Goal: Task Accomplishment & Management: Use online tool/utility

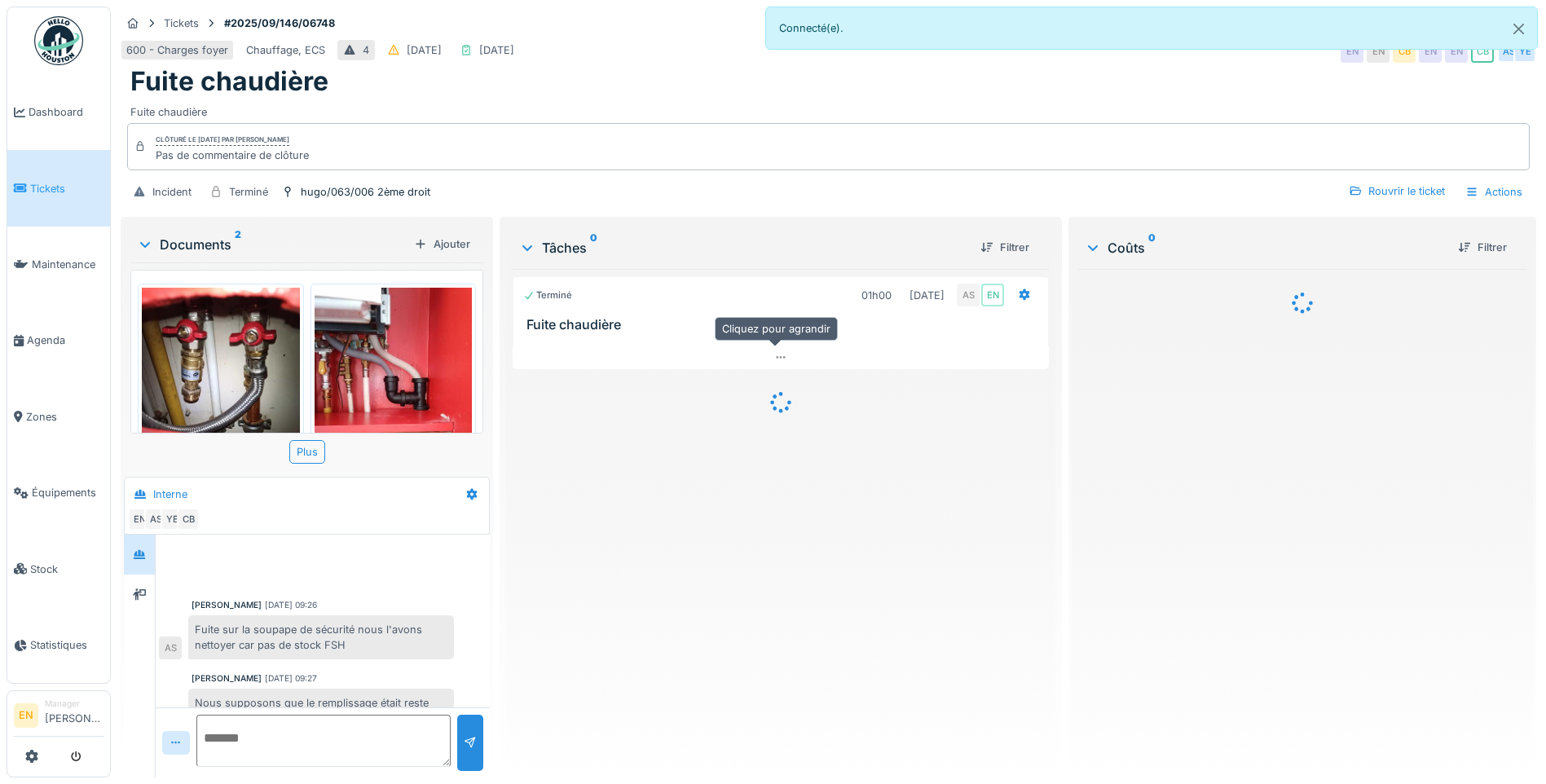
scroll to position [272, 0]
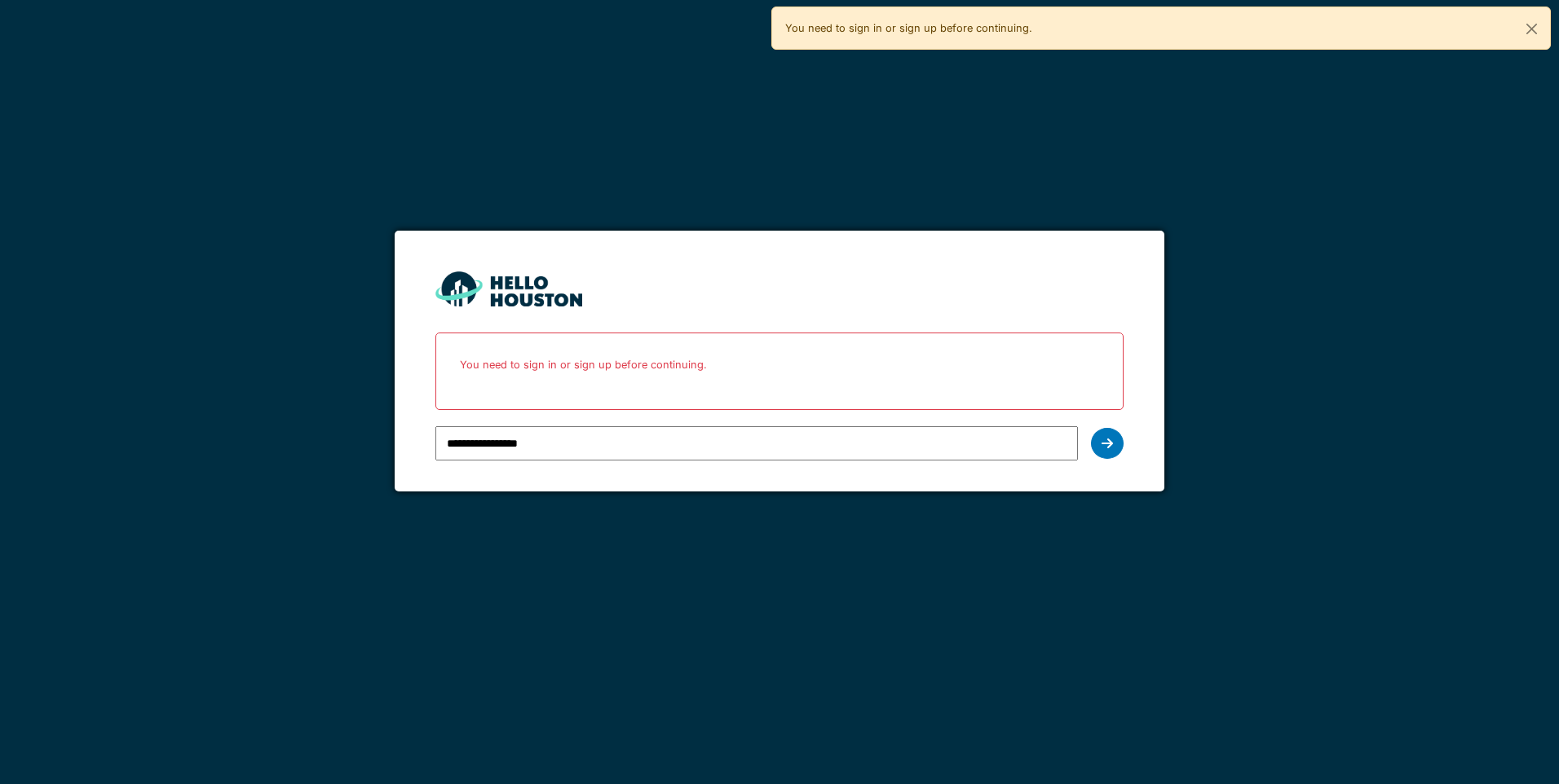
click at [1115, 439] on div at bounding box center [1106, 443] width 32 height 31
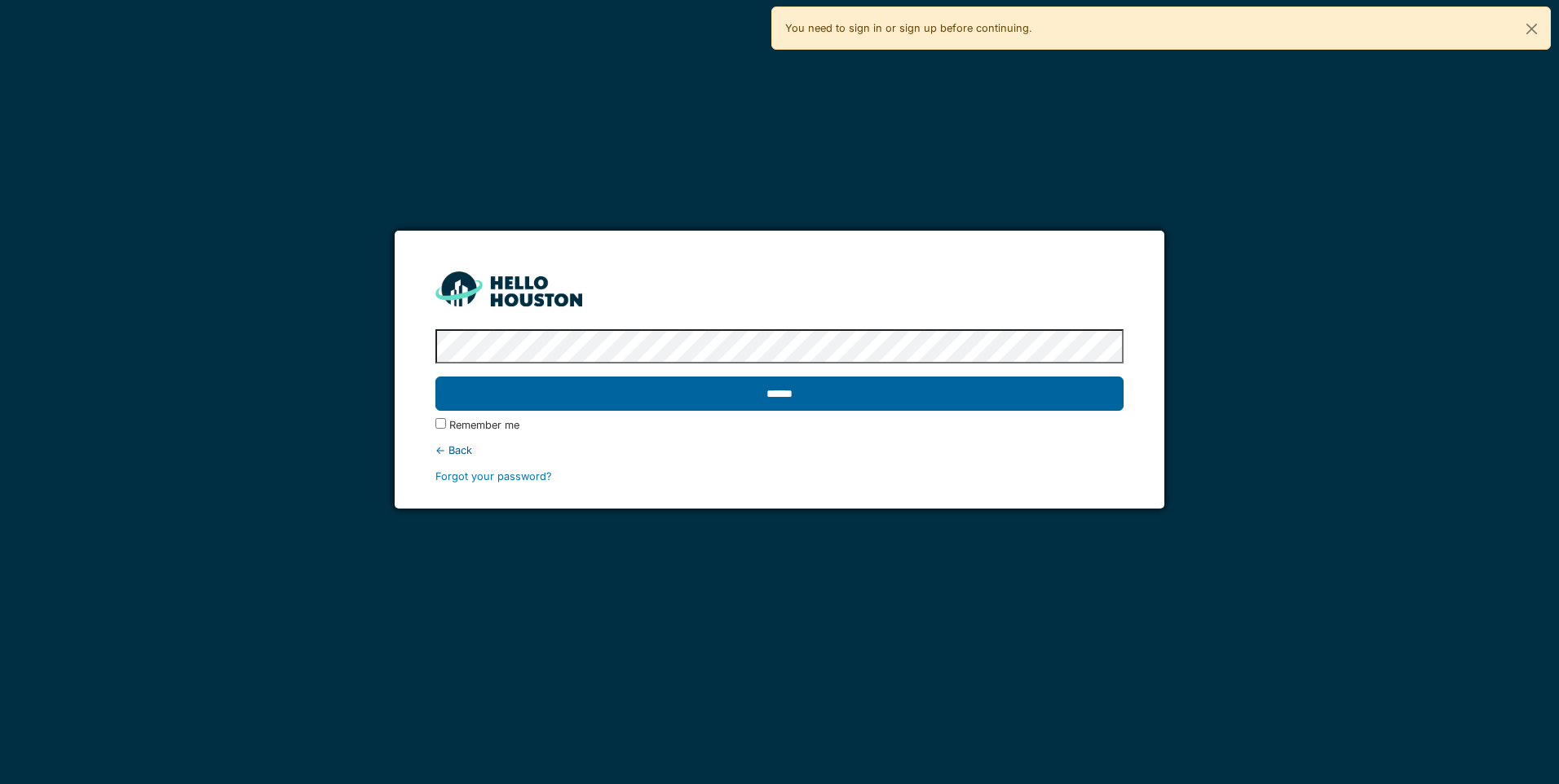
click at [766, 390] on input "******" at bounding box center [779, 393] width 687 height 34
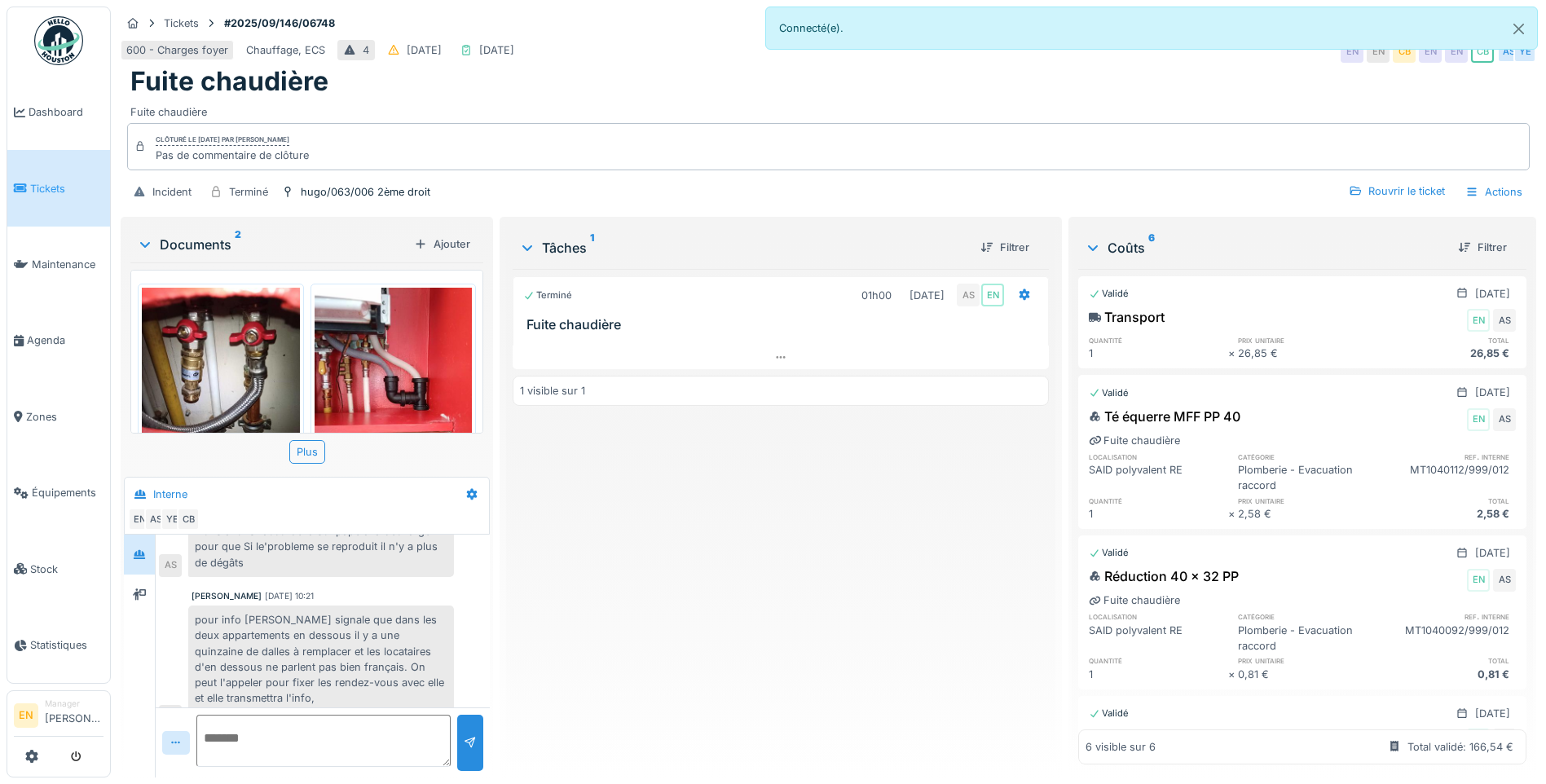
scroll to position [272, 0]
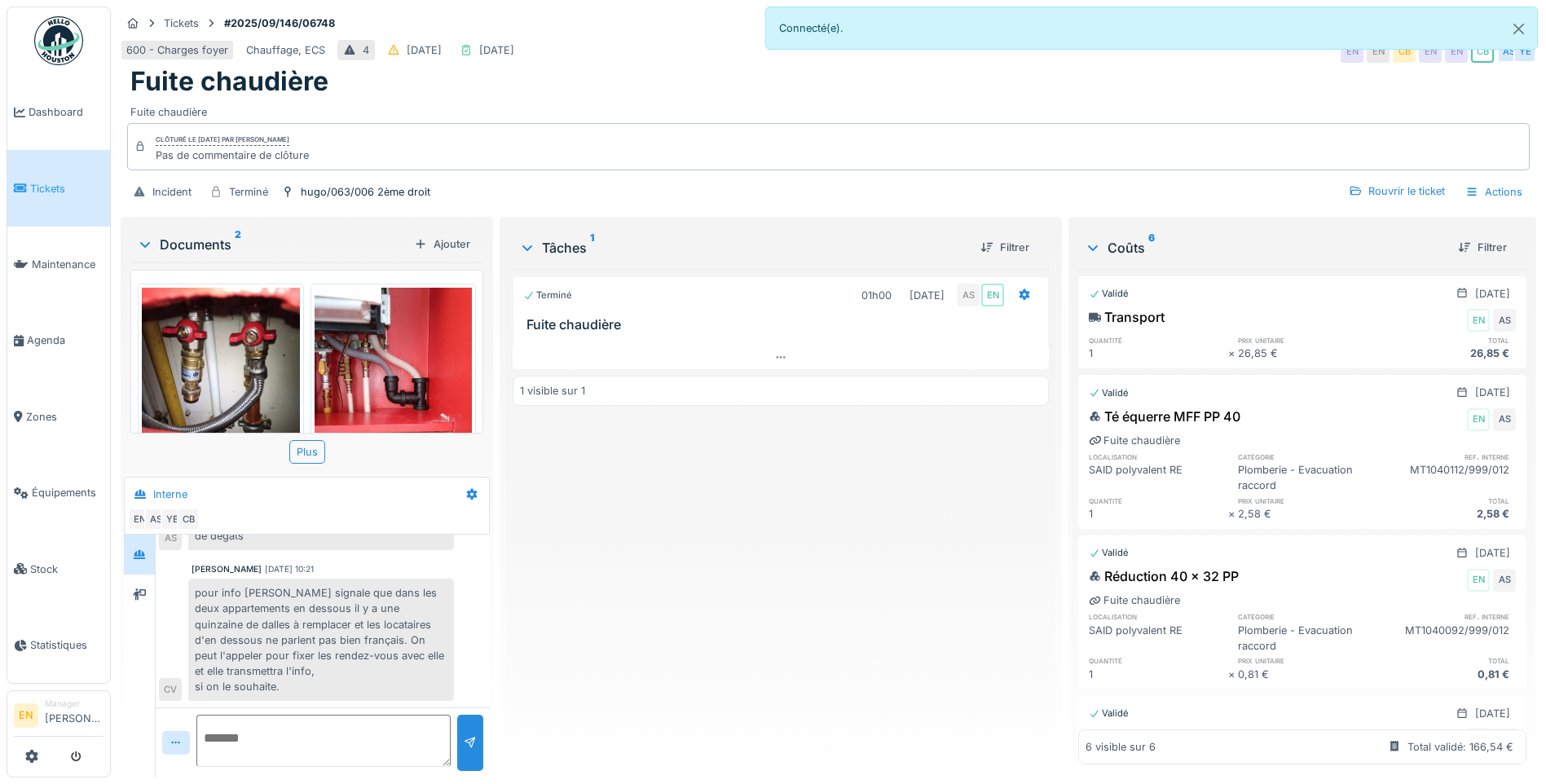
click at [381, 623] on div "pour info [PERSON_NAME] signale que dans les deux appartements en dessous il y …" at bounding box center [321, 639] width 266 height 122
click at [284, 670] on div "pour info [PERSON_NAME] signale que dans les deux appartements en dessous il y …" at bounding box center [321, 639] width 266 height 122
click at [913, 554] on div "Terminé 01h00 28/08/2025 AS EN Fuite chaudière 1 visible sur 1" at bounding box center [780, 516] width 536 height 496
click at [646, 647] on div "Terminé 01h00 28/08/2025 AS EN Fuite chaudière 1 visible sur 1" at bounding box center [780, 516] width 536 height 496
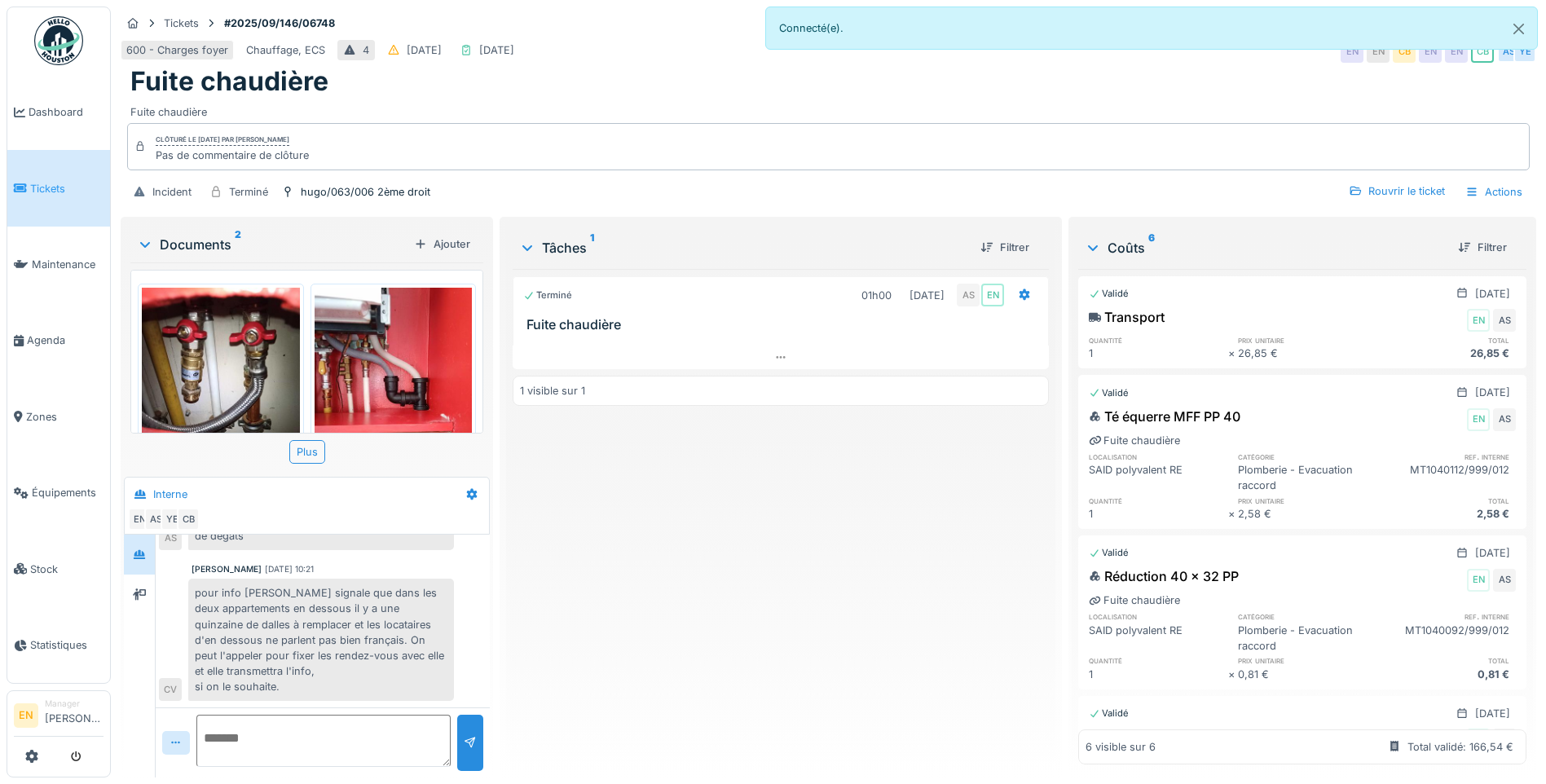
click at [655, 592] on div "Terminé 01h00 28/08/2025 AS EN Fuite chaudière 1 visible sur 1" at bounding box center [780, 516] width 536 height 496
